Goal: Task Accomplishment & Management: Manage account settings

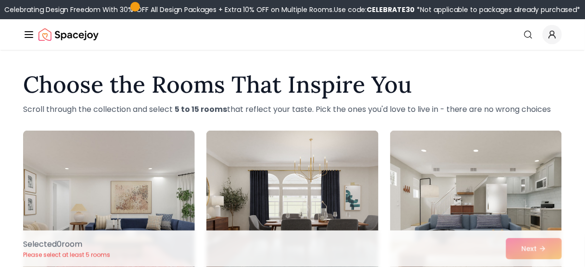
click at [557, 37] on span "Global" at bounding box center [552, 34] width 19 height 19
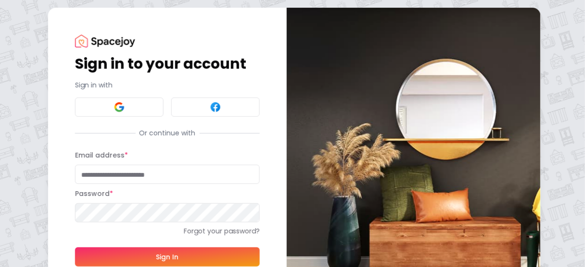
type input "**********"
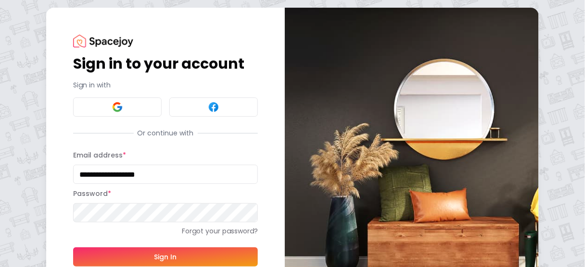
click at [157, 263] on button "Sign In" at bounding box center [165, 257] width 185 height 19
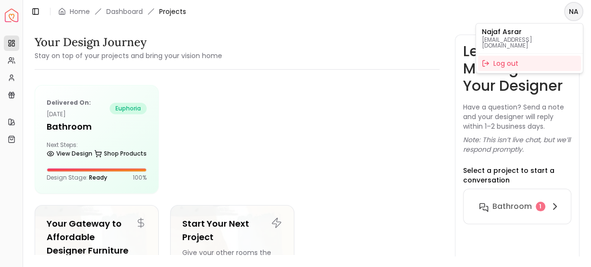
click at [575, 16] on html "Spacejoy Dashboard Overview Projects My Referrals My Profile Gift Card Balance …" at bounding box center [295, 133] width 591 height 267
click at [9, 61] on html "Spacejoy Dashboard Overview Projects My Referrals My Profile Gift Card Balance …" at bounding box center [295, 133] width 591 height 267
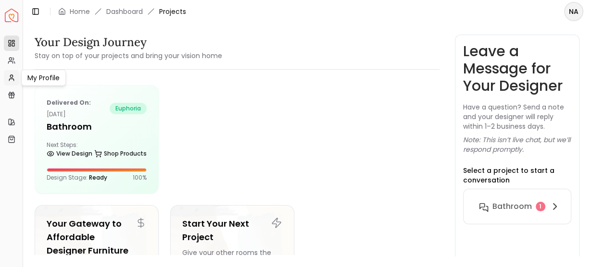
click at [11, 79] on icon at bounding box center [11, 80] width 4 height 2
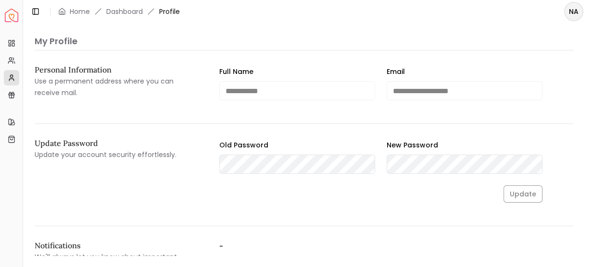
click at [15, 15] on img "Spacejoy" at bounding box center [11, 15] width 13 height 13
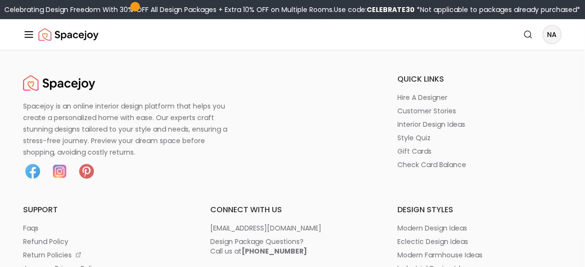
scroll to position [4639, 0]
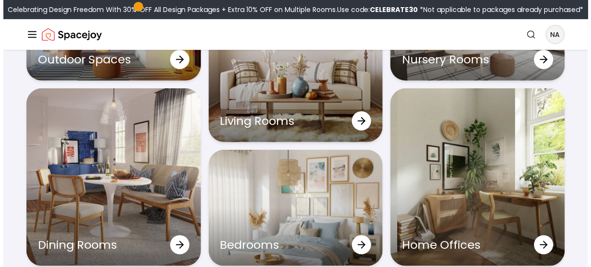
scroll to position [2841, 0]
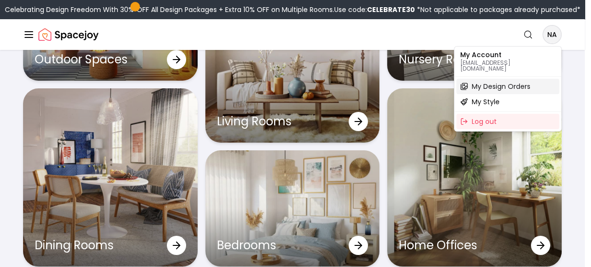
click at [484, 82] on span "My Design Orders" at bounding box center [501, 87] width 59 height 10
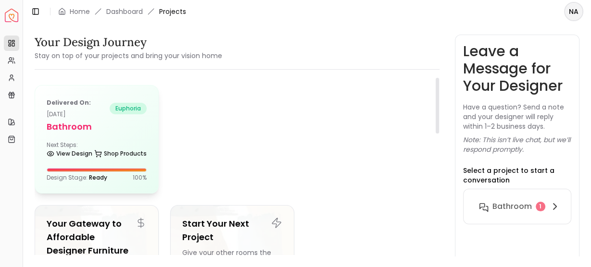
click at [121, 105] on span "euphoria" at bounding box center [128, 109] width 37 height 12
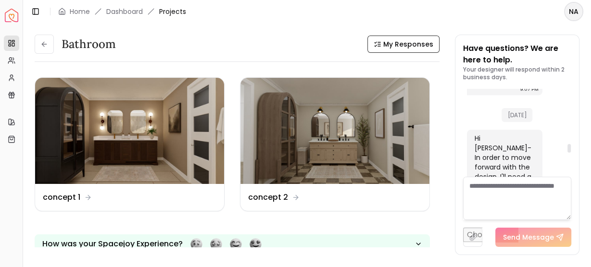
scroll to position [663, 0]
